Goal: Transaction & Acquisition: Purchase product/service

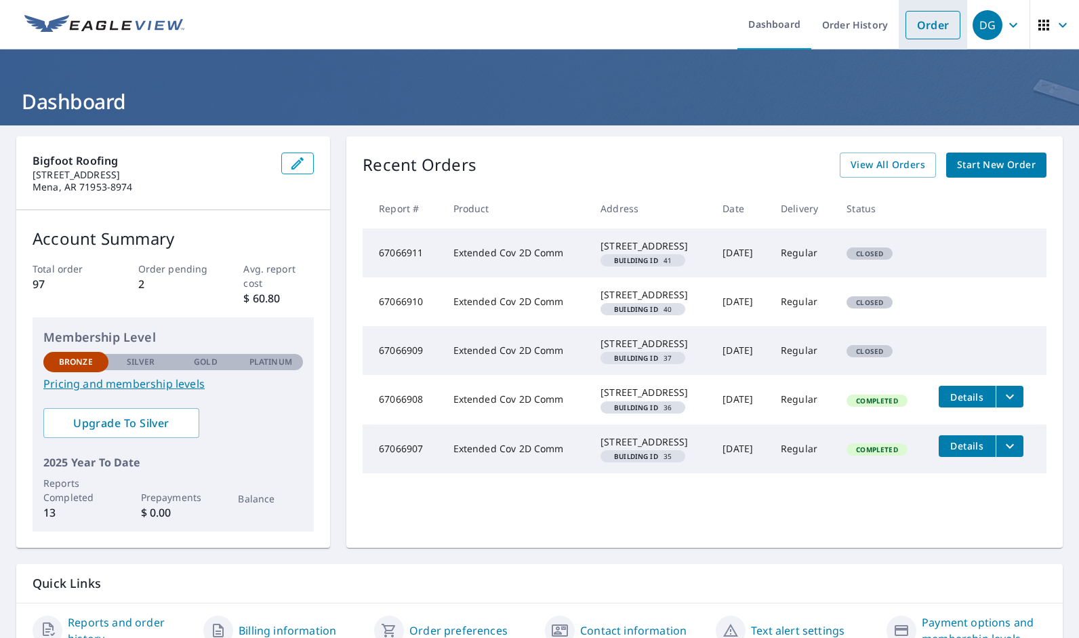
click at [918, 28] on link "Order" at bounding box center [932, 25] width 55 height 28
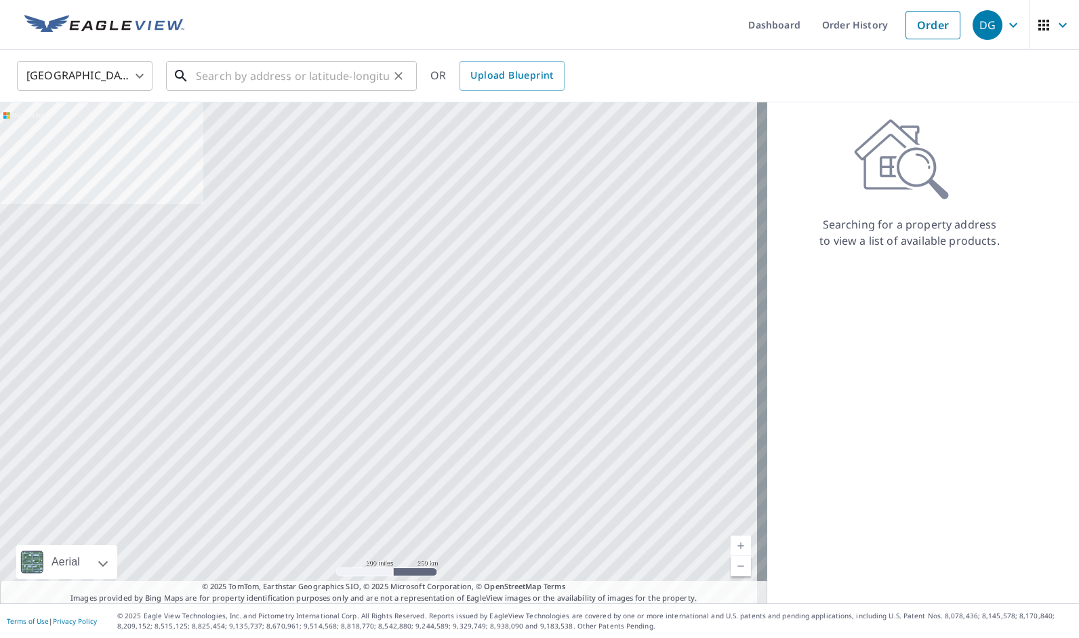
click at [217, 72] on input "text" at bounding box center [292, 76] width 193 height 38
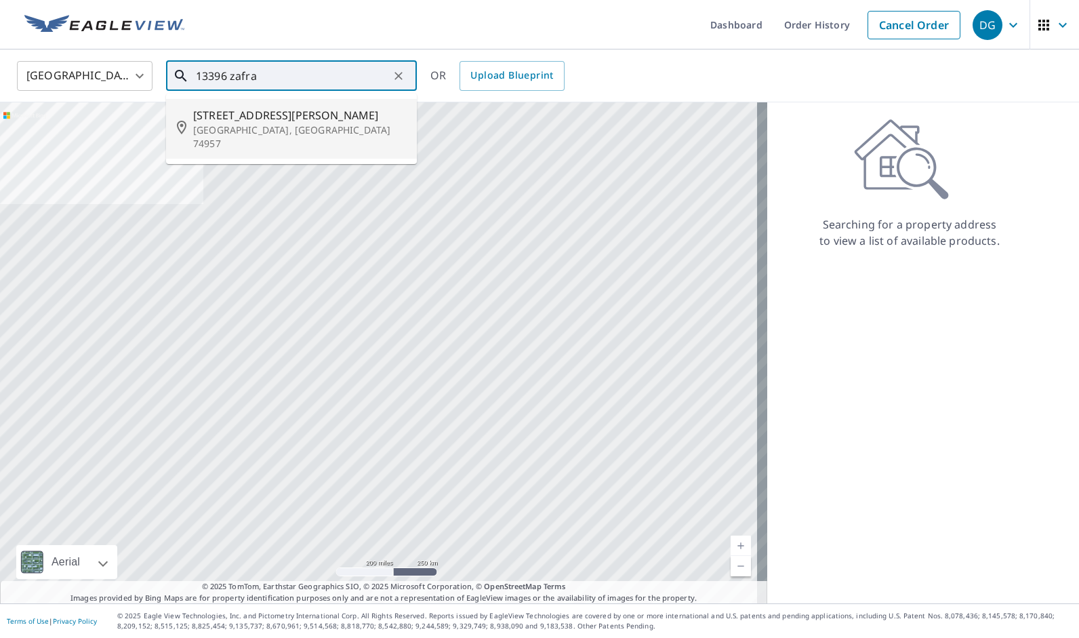
click at [217, 117] on span "[STREET_ADDRESS][PERSON_NAME]" at bounding box center [299, 115] width 213 height 16
type input "[STREET_ADDRESS][PERSON_NAME]"
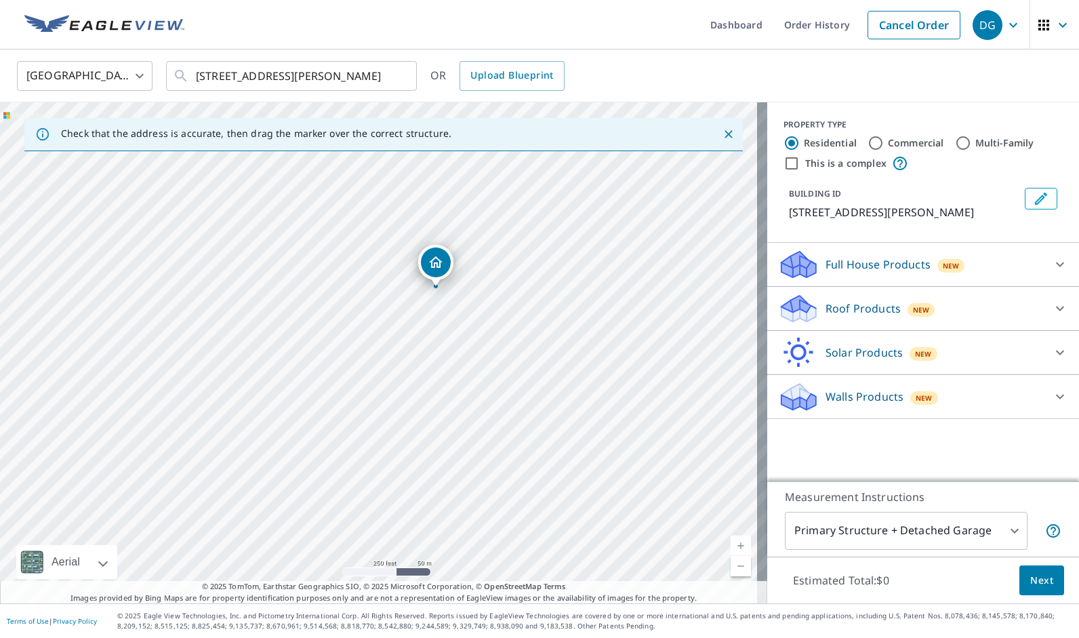
click at [737, 543] on link "Current Level 17, Zoom In" at bounding box center [741, 545] width 20 height 20
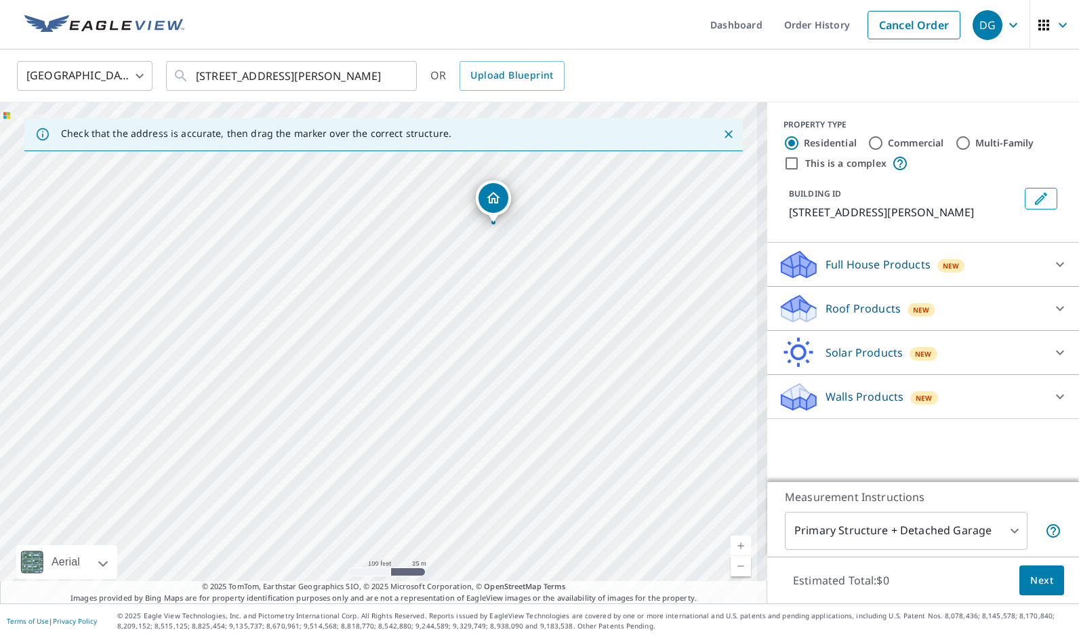
click at [737, 543] on link "Current Level 18, Zoom In" at bounding box center [741, 545] width 20 height 20
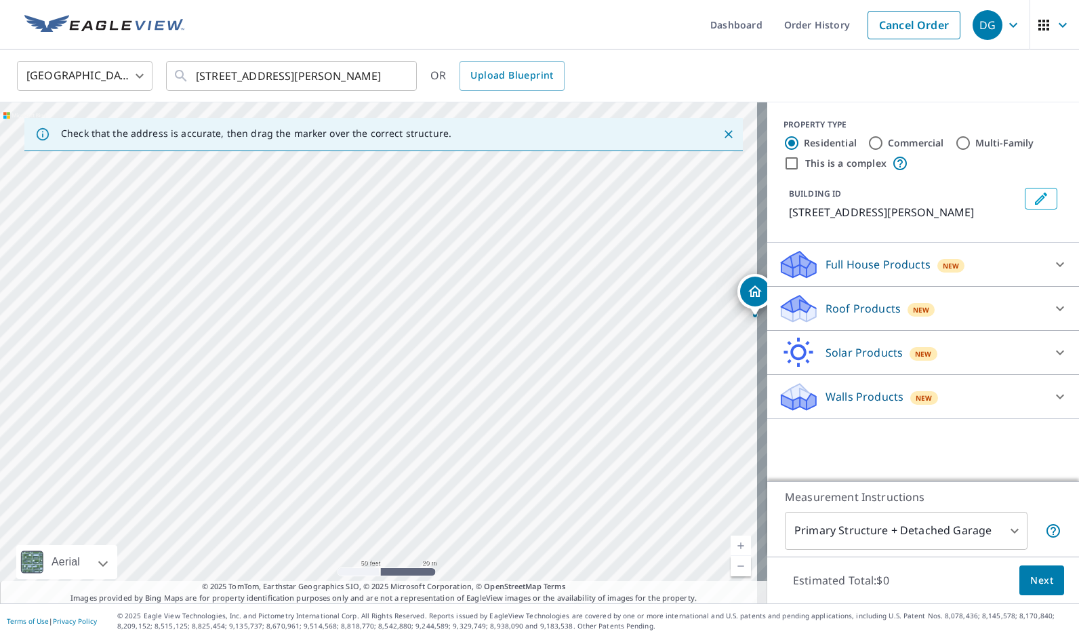
drag, startPoint x: 436, startPoint y: 346, endPoint x: 610, endPoint y: 602, distance: 309.2
click at [610, 602] on div "Check that the address is accurate, then drag the marker over the correct struc…" at bounding box center [383, 352] width 767 height 501
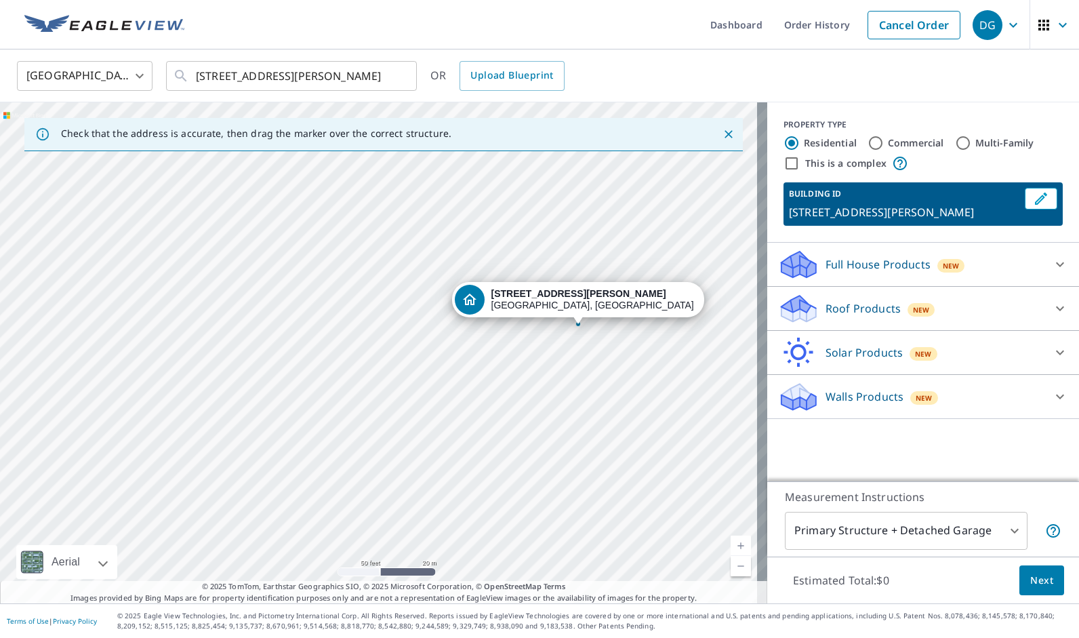
click at [584, 300] on div "[STREET_ADDRESS][PERSON_NAME]" at bounding box center [592, 299] width 203 height 23
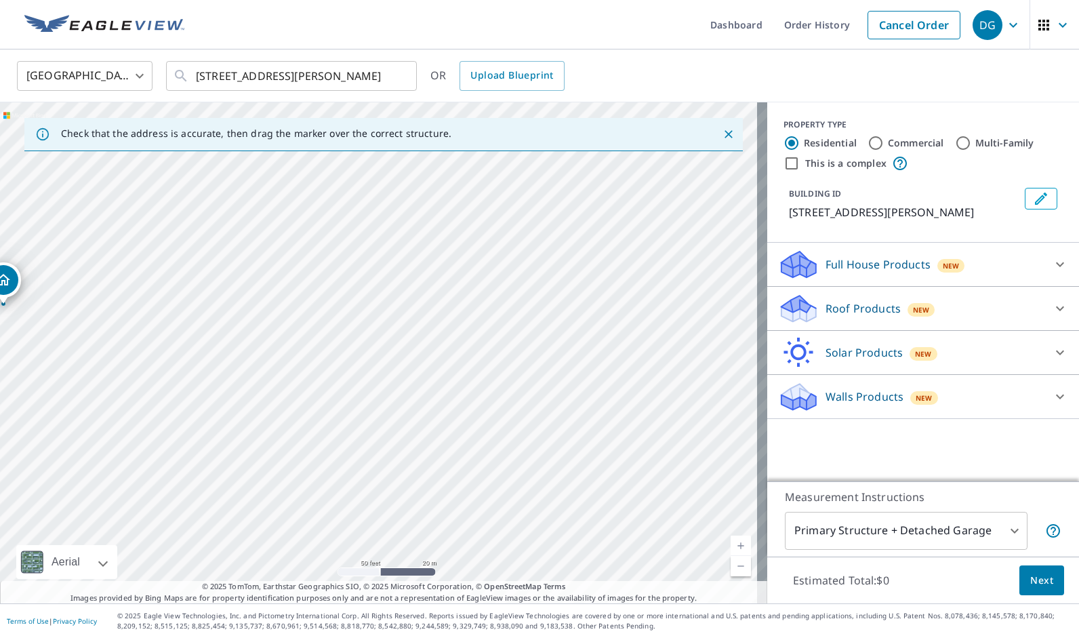
drag, startPoint x: 375, startPoint y: 327, endPoint x: 0, endPoint y: 283, distance: 378.0
click at [0, 283] on html "DG DG Dashboard Order History Cancel Order DG [GEOGRAPHIC_DATA] [GEOGRAPHIC_DAT…" at bounding box center [539, 319] width 1079 height 638
drag, startPoint x: 11, startPoint y: 316, endPoint x: 12, endPoint y: 303, distance: 12.9
click at [12, 303] on div "[STREET_ADDRESS][PERSON_NAME]" at bounding box center [383, 352] width 767 height 501
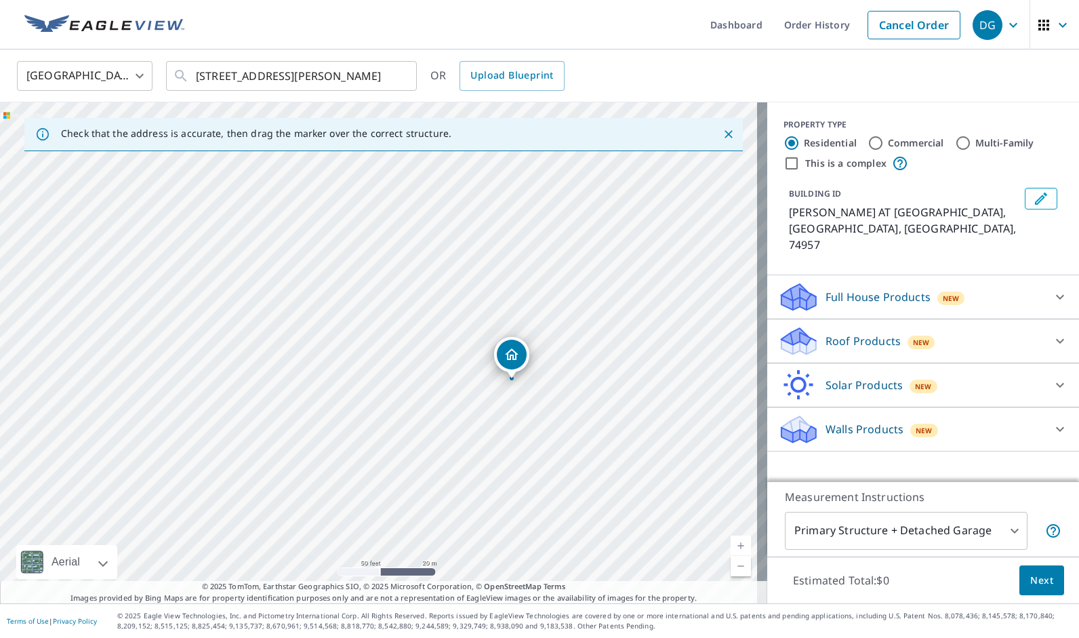
click at [145, 331] on div "[PERSON_NAME] AT [GEOGRAPHIC_DATA] [GEOGRAPHIC_DATA], [GEOGRAPHIC_DATA] 74957" at bounding box center [383, 352] width 767 height 501
drag, startPoint x: 508, startPoint y: 354, endPoint x: 397, endPoint y: 324, distance: 114.6
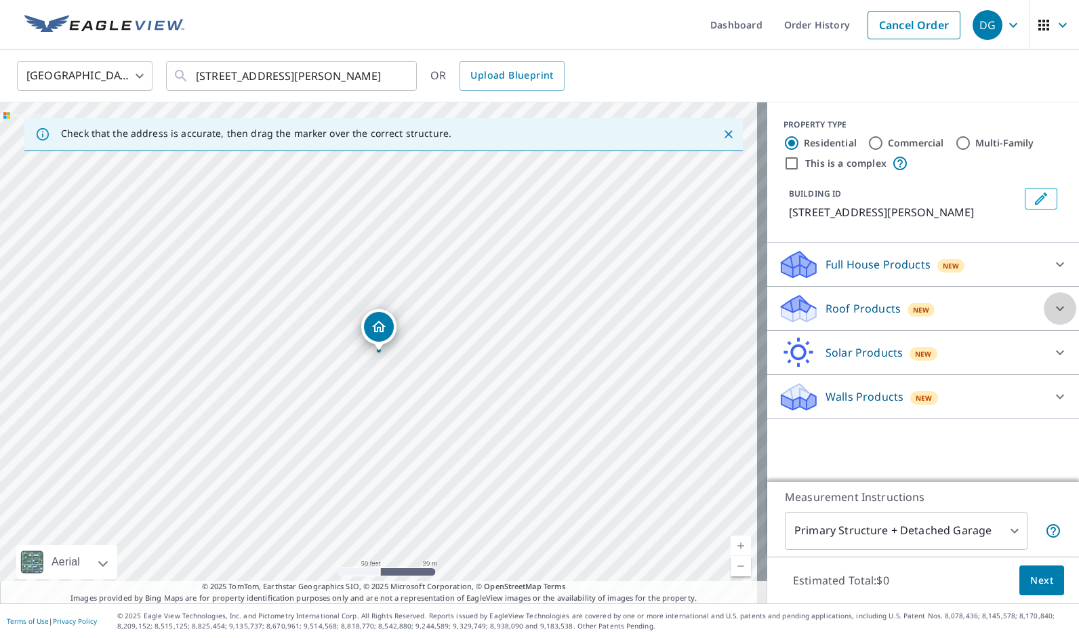
click at [1056, 308] on icon at bounding box center [1060, 308] width 8 height 5
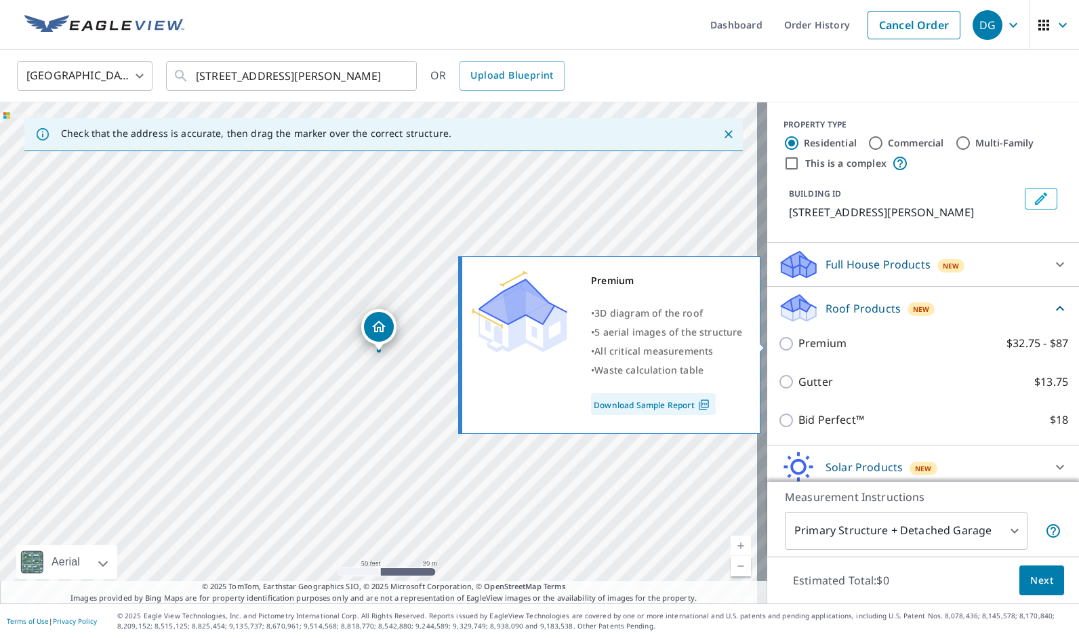
click at [778, 342] on input "Premium $32.75 - $87" at bounding box center [788, 343] width 20 height 16
checkbox input "true"
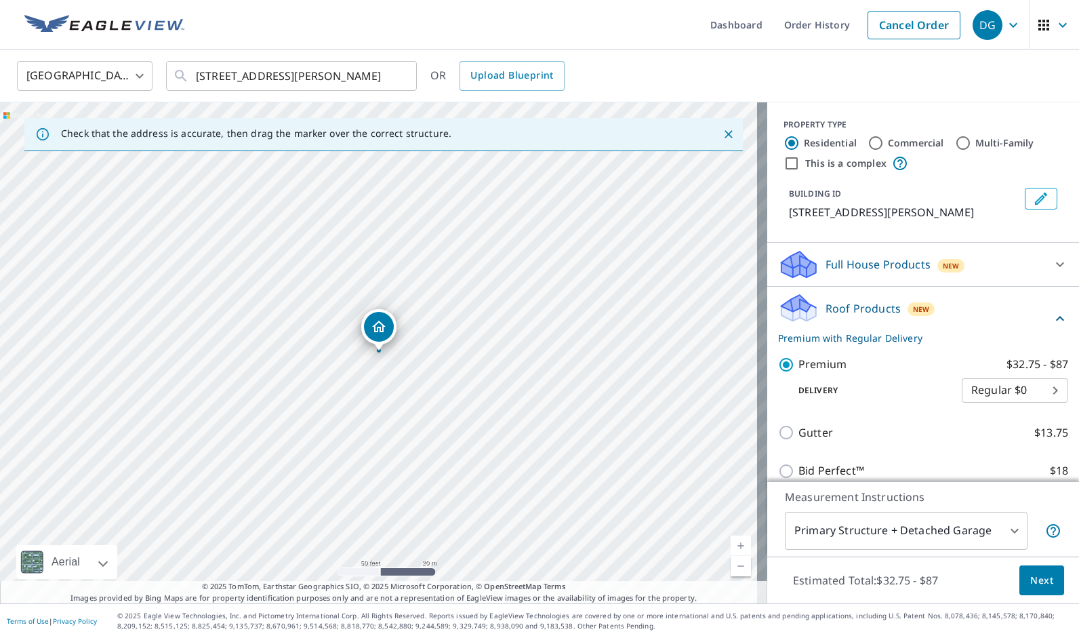
click at [1040, 588] on span "Next" at bounding box center [1041, 580] width 23 height 17
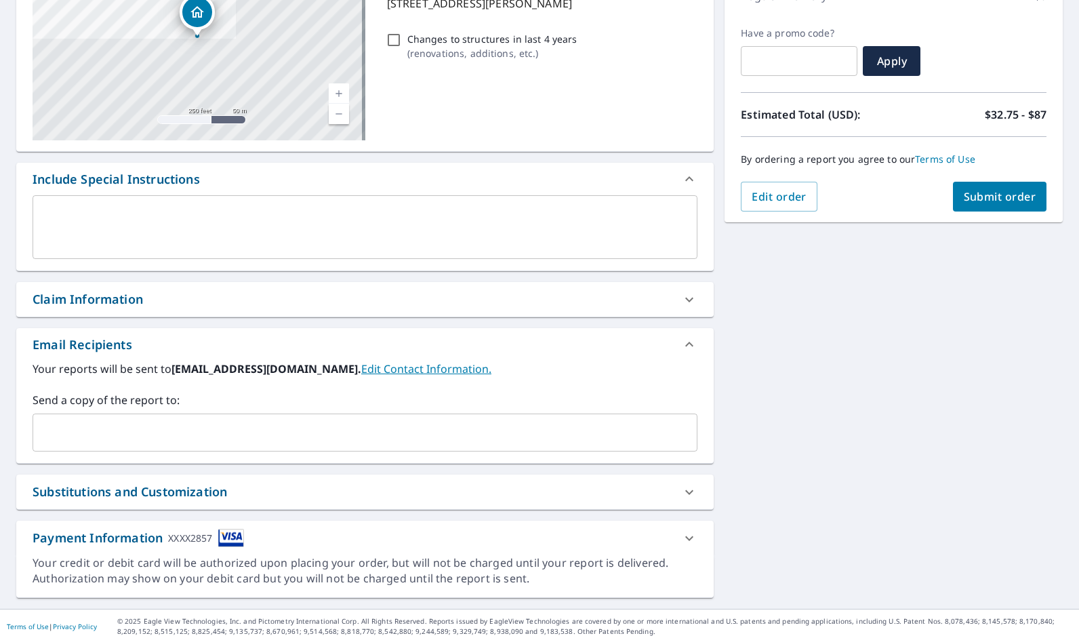
scroll to position [213, 0]
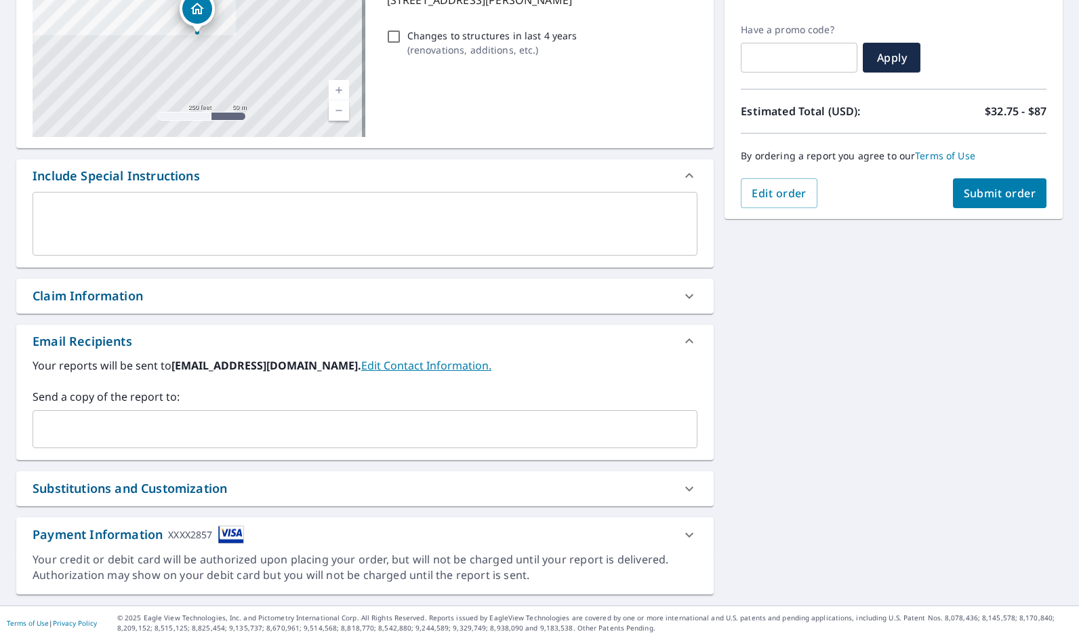
click at [979, 196] on span "Submit order" at bounding box center [1000, 193] width 73 height 15
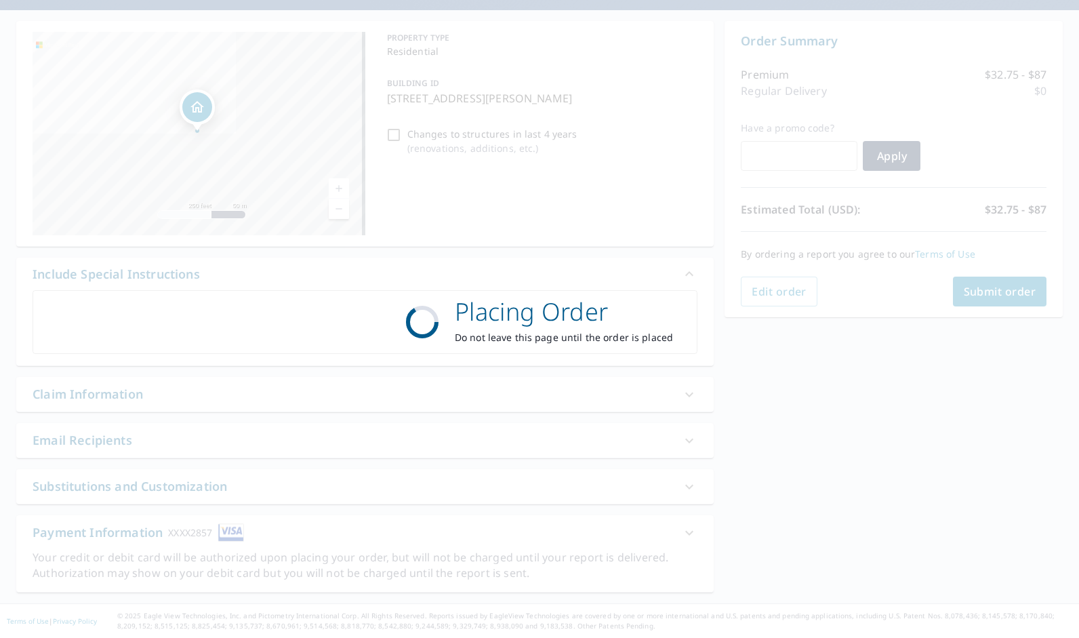
scroll to position [113, 0]
